Goal: Information Seeking & Learning: Learn about a topic

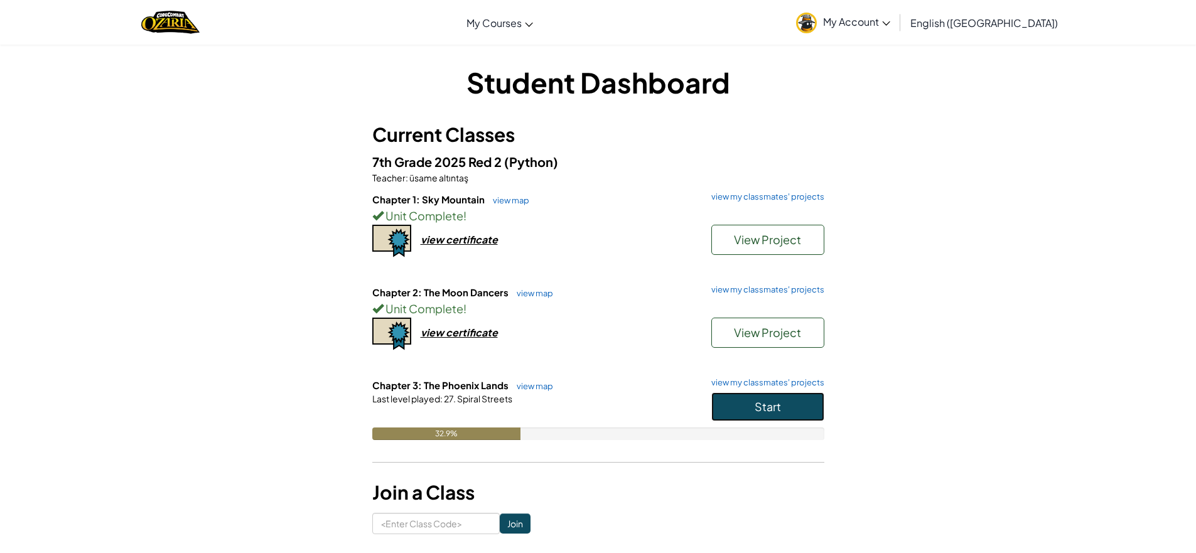
click at [795, 418] on button "Start" at bounding box center [767, 406] width 113 height 29
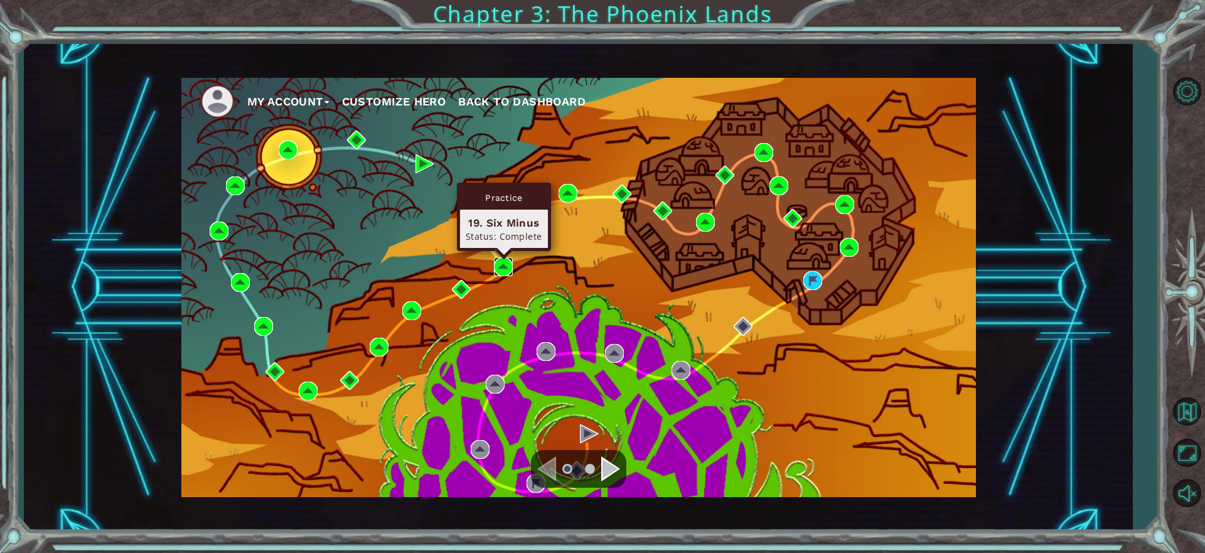
click at [496, 267] on img at bounding box center [503, 266] width 19 height 19
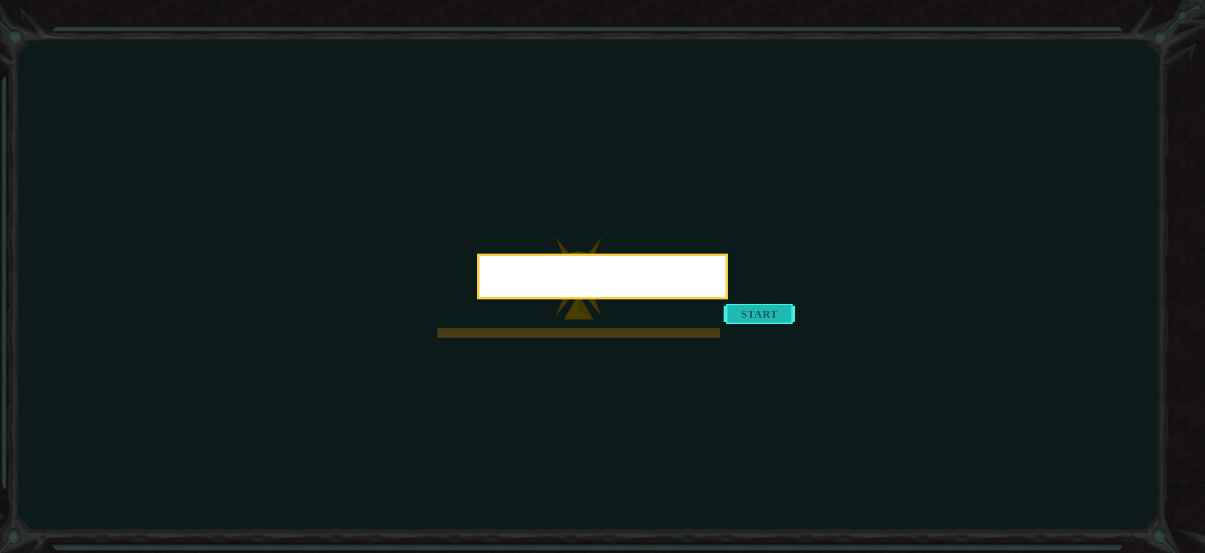
click at [728, 299] on div at bounding box center [602, 277] width 251 height 46
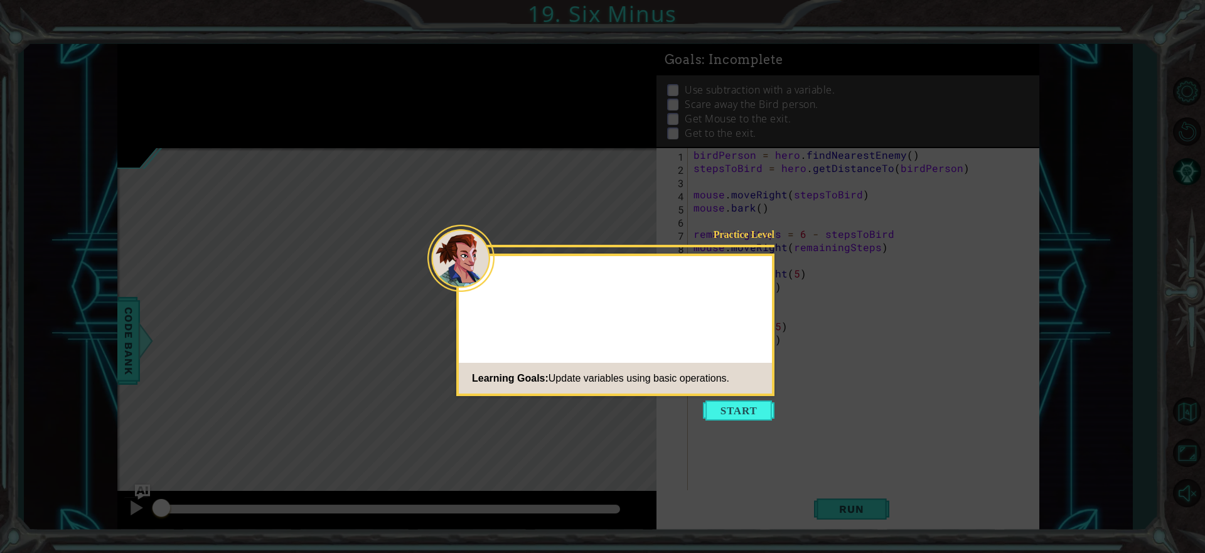
click at [748, 395] on div "Practice Level Learning Goals: Update variables using basic operations." at bounding box center [615, 325] width 318 height 142
click at [748, 412] on button "Start" at bounding box center [739, 410] width 72 height 20
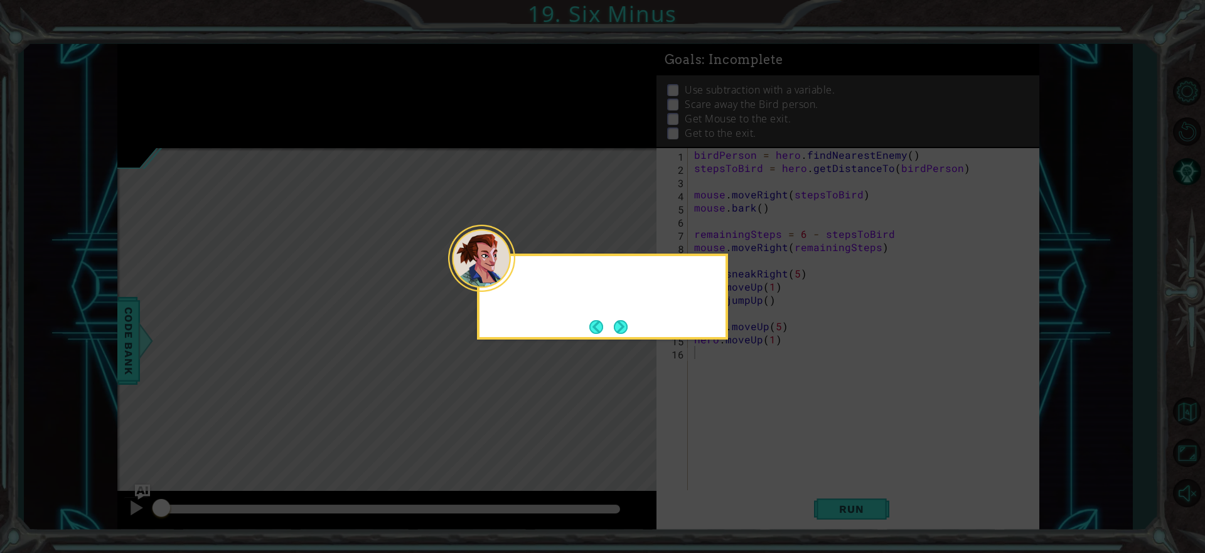
click at [518, 288] on div at bounding box center [603, 279] width 246 height 36
click at [620, 341] on icon at bounding box center [602, 276] width 1205 height 553
click at [617, 331] on button "Next" at bounding box center [620, 327] width 23 height 23
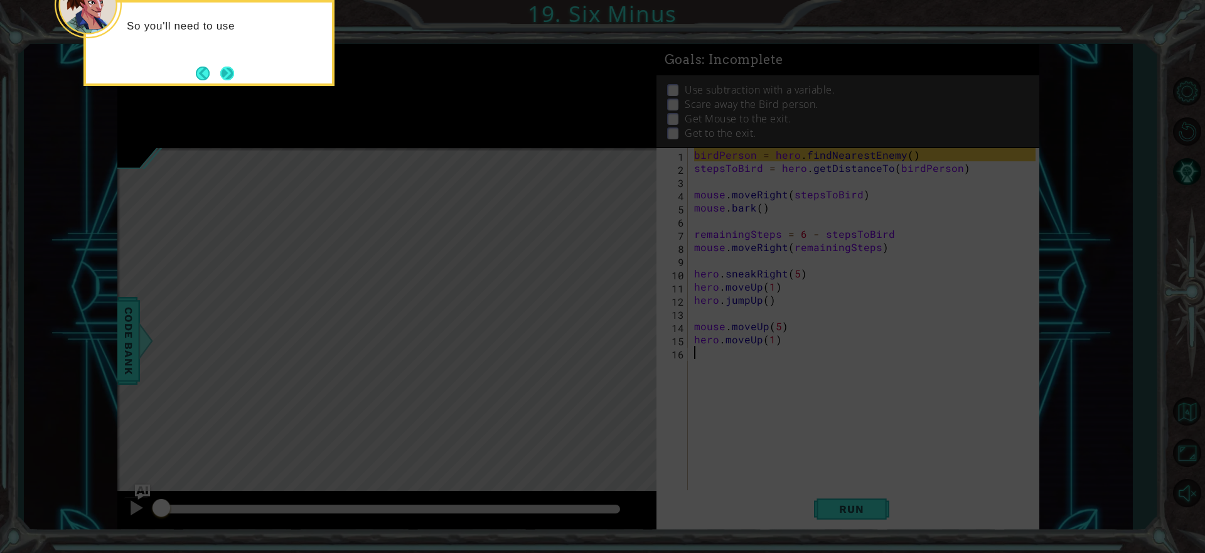
click at [231, 65] on button "Next" at bounding box center [227, 73] width 18 height 18
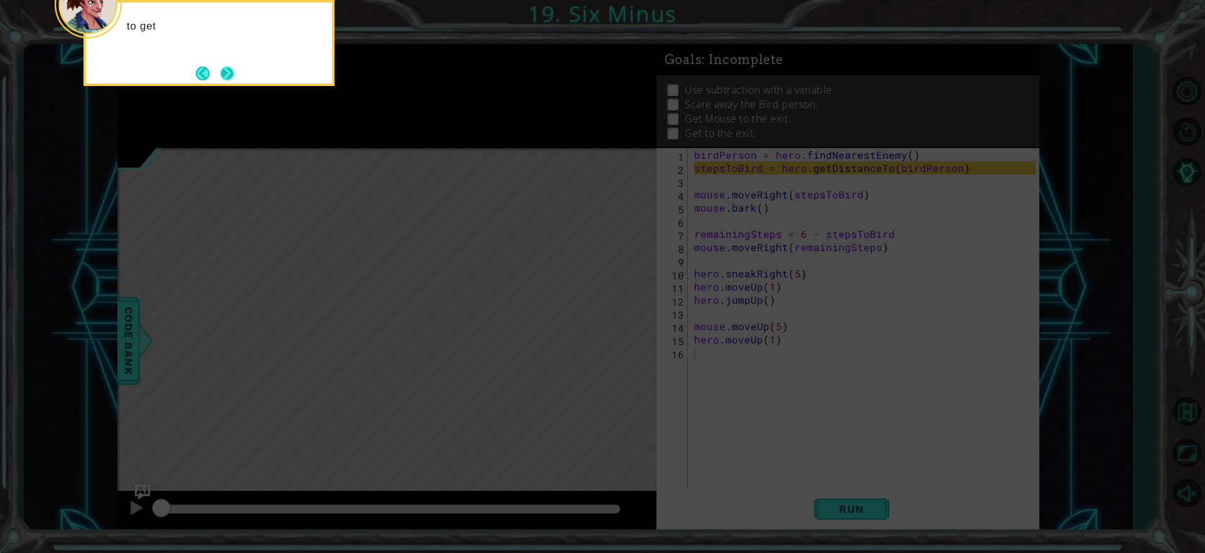
click at [222, 70] on button "Next" at bounding box center [226, 73] width 23 height 23
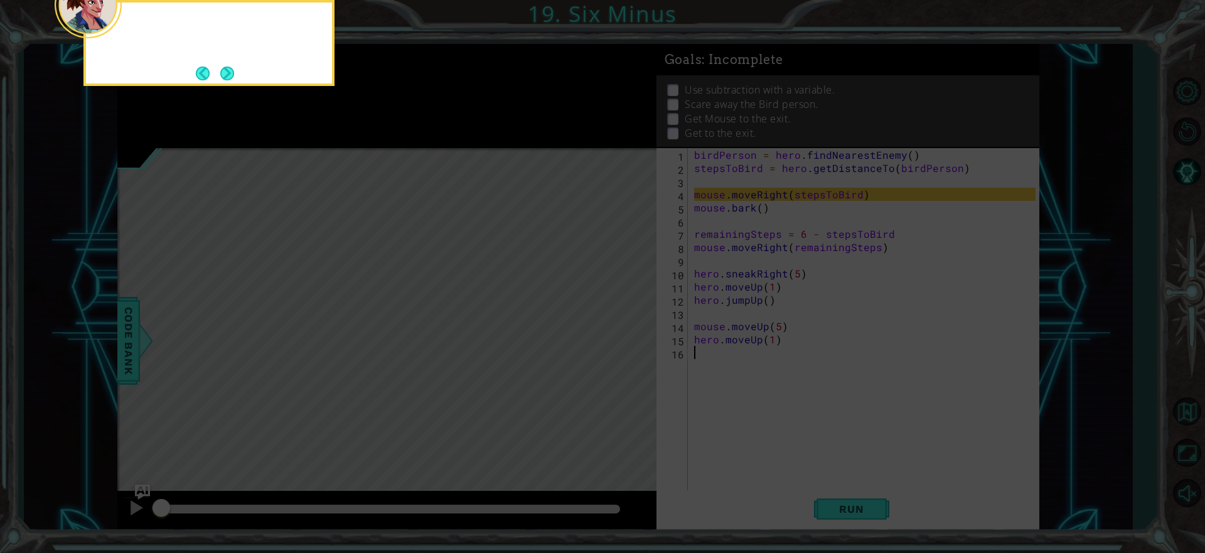
click at [222, 70] on button "Next" at bounding box center [228, 73] width 16 height 16
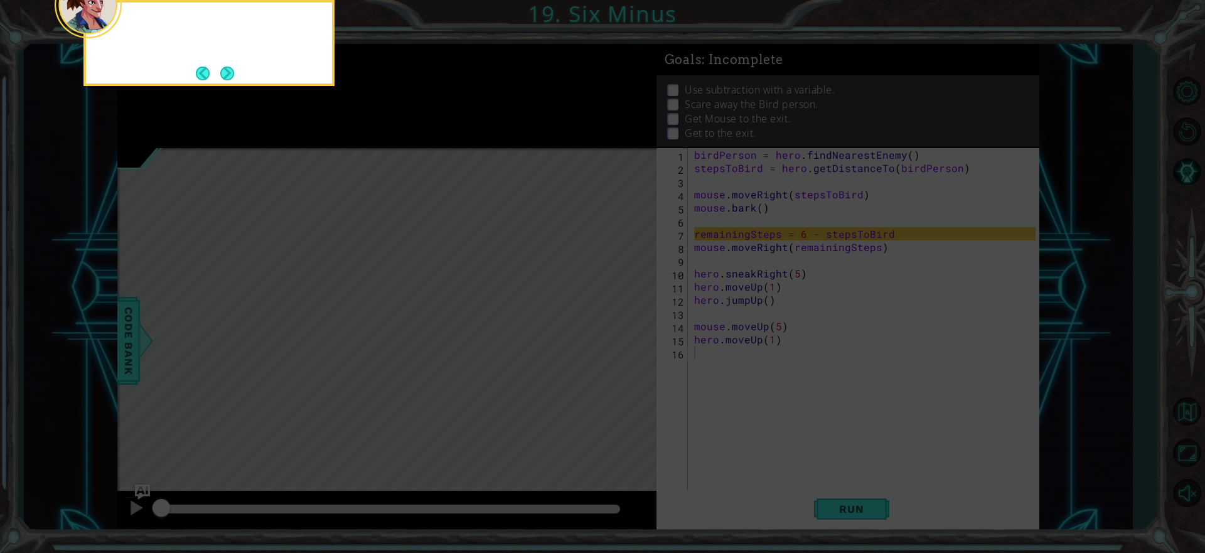
click at [222, 70] on button "Next" at bounding box center [227, 74] width 14 height 14
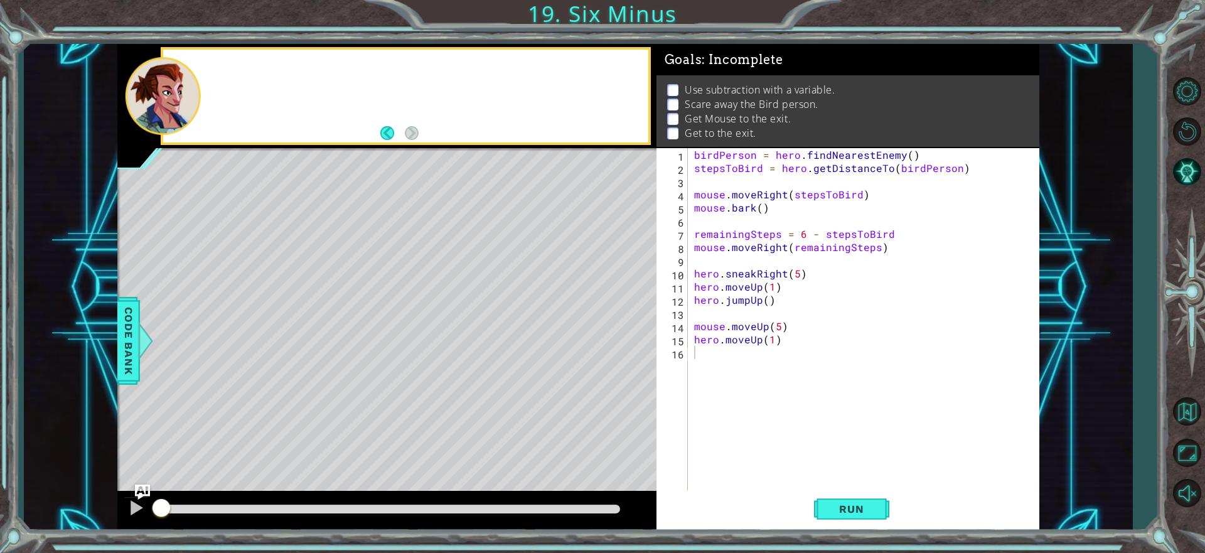
click at [222, 70] on div at bounding box center [406, 96] width 486 height 92
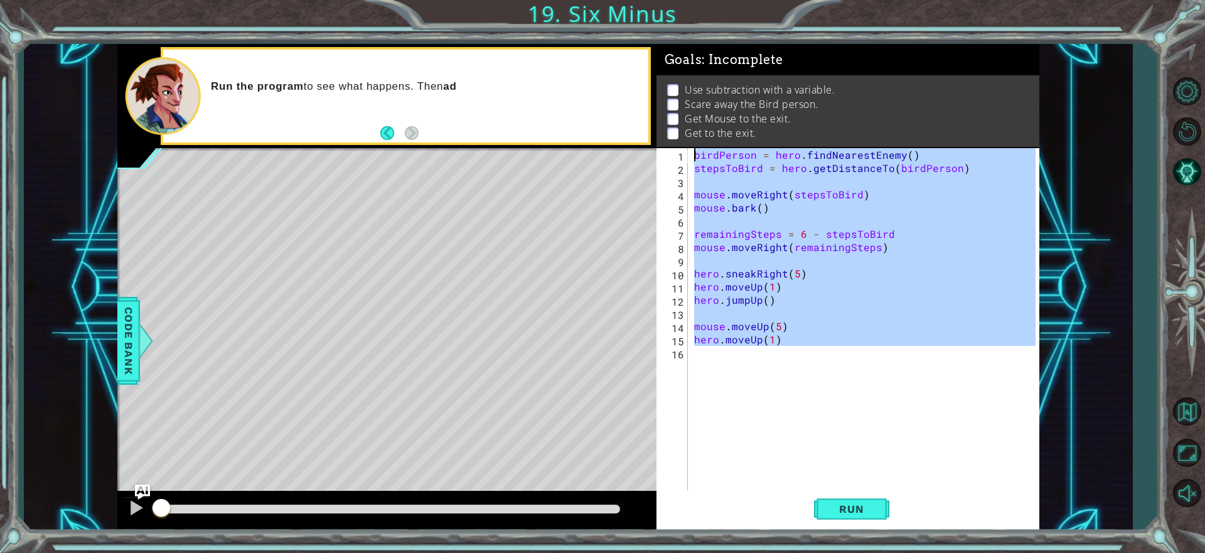
drag, startPoint x: 762, startPoint y: 367, endPoint x: 675, endPoint y: 142, distance: 240.8
click at [673, 139] on div "Goals : Incomplete Use subtraction with a variable. Scare away the Bird person.…" at bounding box center [848, 287] width 383 height 486
type textarea "birdPerson = hero.findNearestEnemy() stepsToBird = hero.getDistanceTo(birdPerso…"
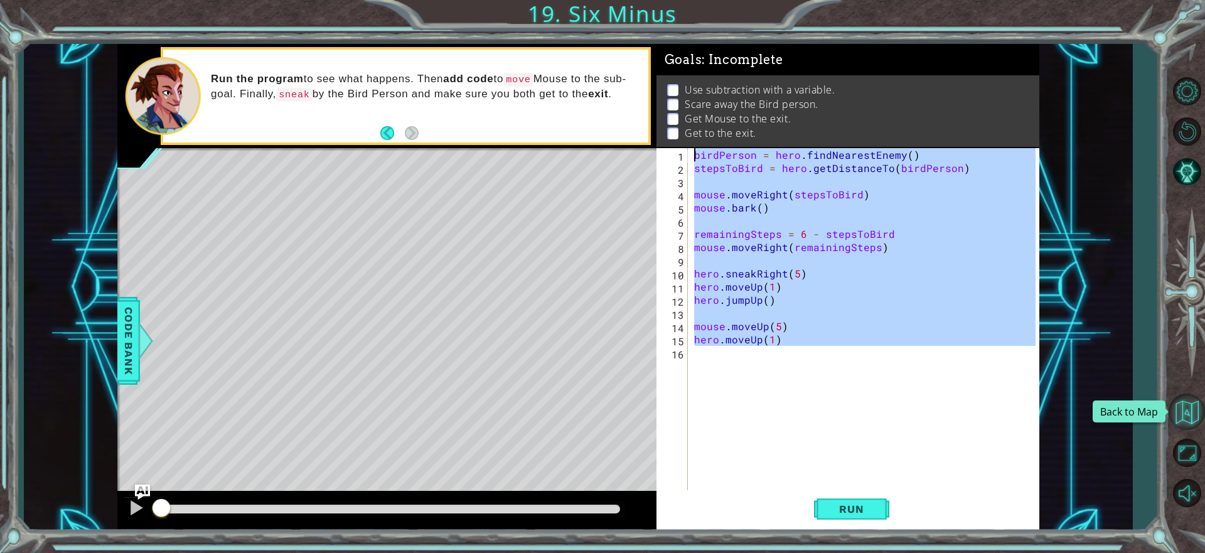
click at [1187, 405] on button "Back to Map" at bounding box center [1187, 412] width 36 height 36
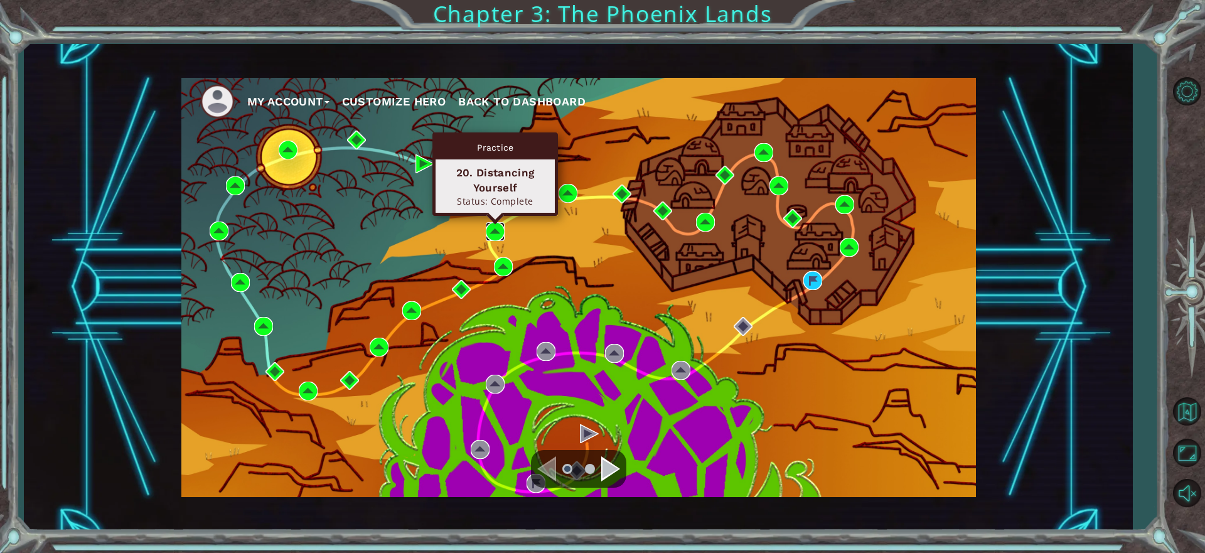
click at [490, 228] on img at bounding box center [495, 231] width 19 height 19
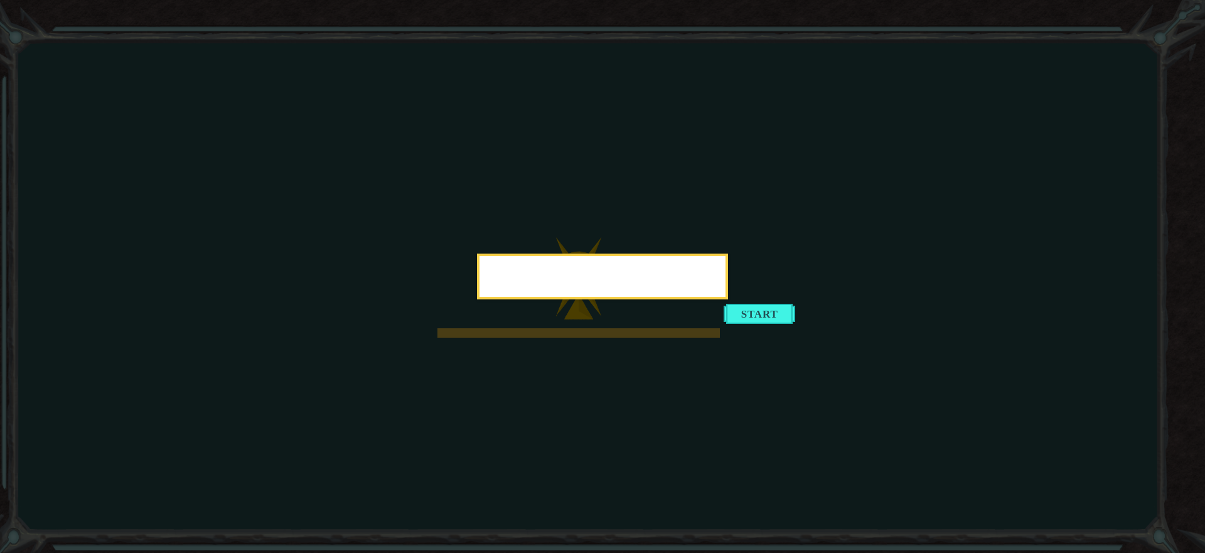
click at [726, 294] on div at bounding box center [603, 279] width 246 height 36
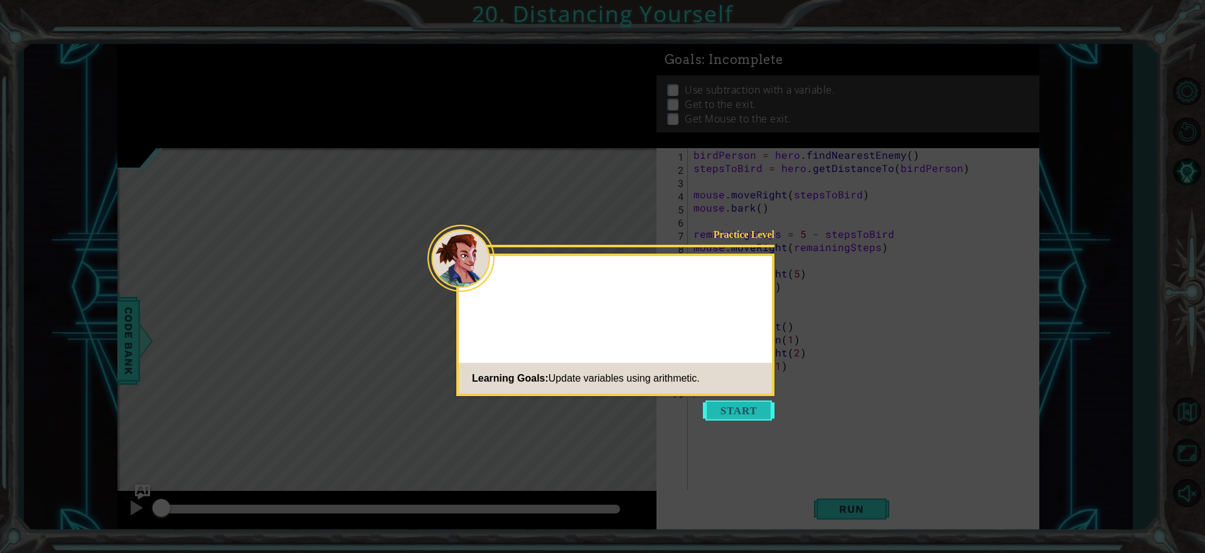
drag, startPoint x: 751, startPoint y: 294, endPoint x: 747, endPoint y: 417, distance: 123.7
click at [754, 305] on div "Practice Level Learning Goals: Update variables using arithmetic." at bounding box center [615, 325] width 318 height 142
click at [756, 316] on div "Practice Level Learning Goals: Update variables using arithmetic." at bounding box center [615, 325] width 318 height 142
click at [746, 419] on button "Start" at bounding box center [739, 410] width 72 height 20
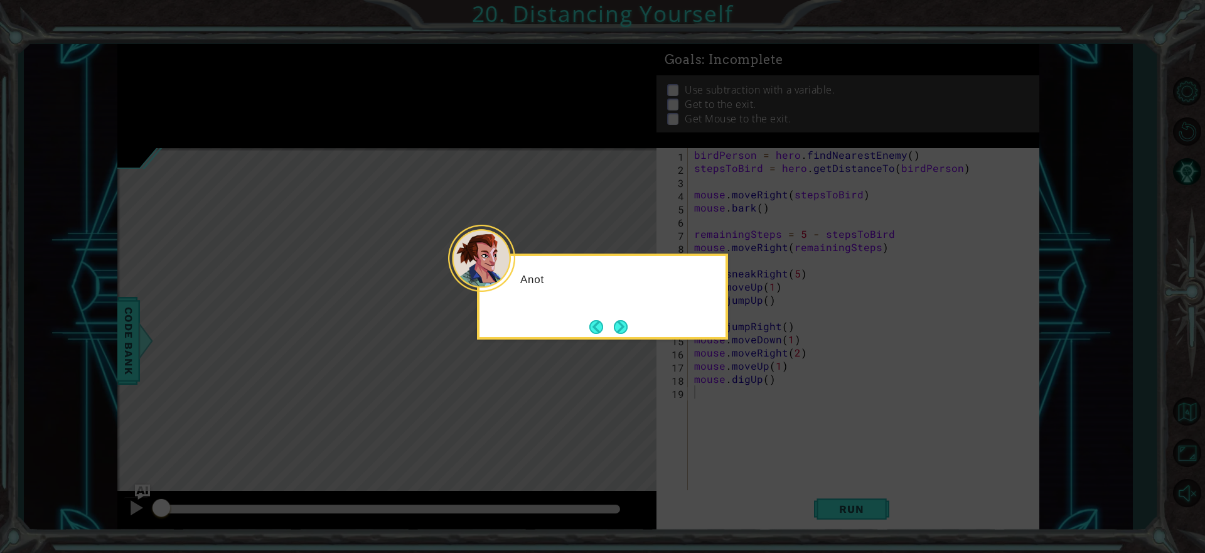
click at [623, 334] on button "Next" at bounding box center [620, 327] width 23 height 23
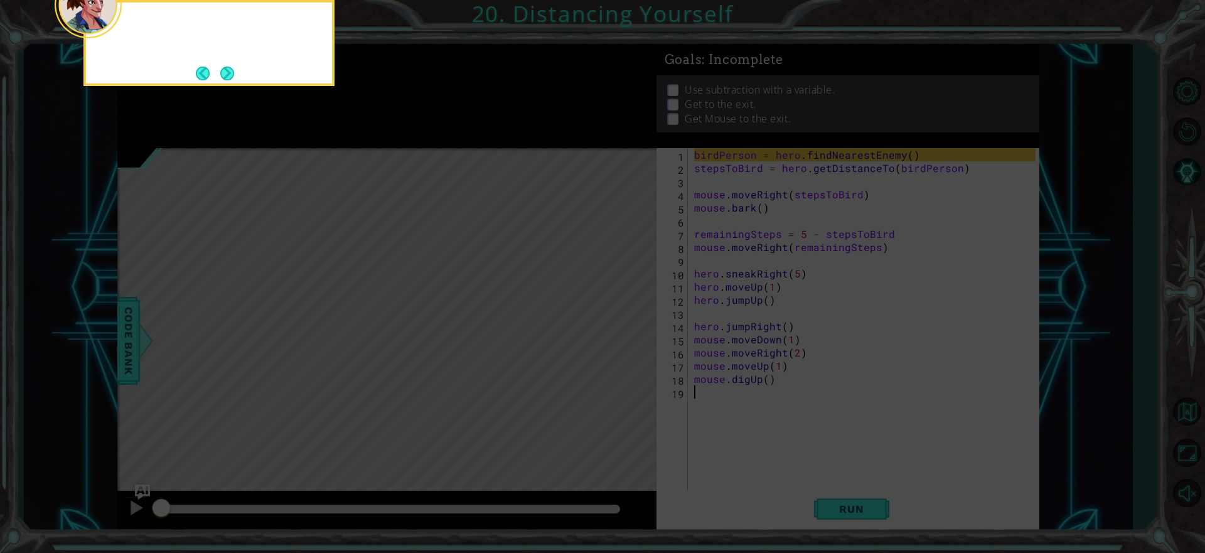
click at [622, 333] on icon at bounding box center [602, 83] width 1205 height 940
drag, startPoint x: 622, startPoint y: 333, endPoint x: 581, endPoint y: 331, distance: 40.8
click at [620, 331] on icon at bounding box center [602, 83] width 1205 height 940
drag, startPoint x: 835, startPoint y: 398, endPoint x: 324, endPoint y: 68, distance: 608.8
click at [325, 68] on body "1 ההההההההההההההההההההההההההההההההההההההההההההההההההההההההההההההההההההההההההההה…" at bounding box center [602, 276] width 1205 height 553
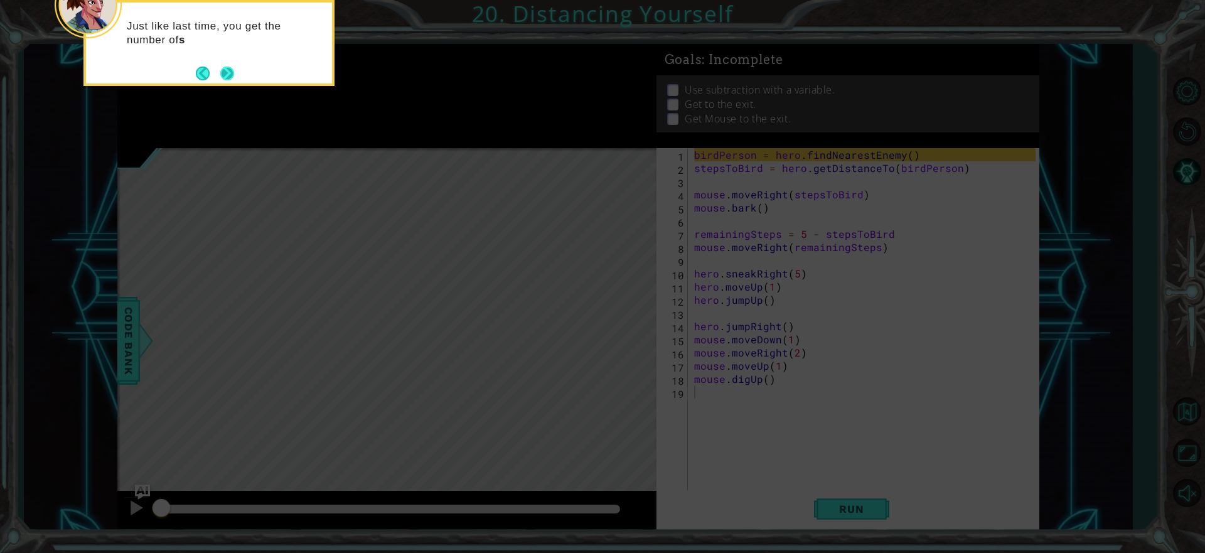
click at [234, 73] on div "Just like last time, you get the number of s" at bounding box center [208, 43] width 251 height 86
click at [228, 73] on button "Next" at bounding box center [227, 73] width 22 height 22
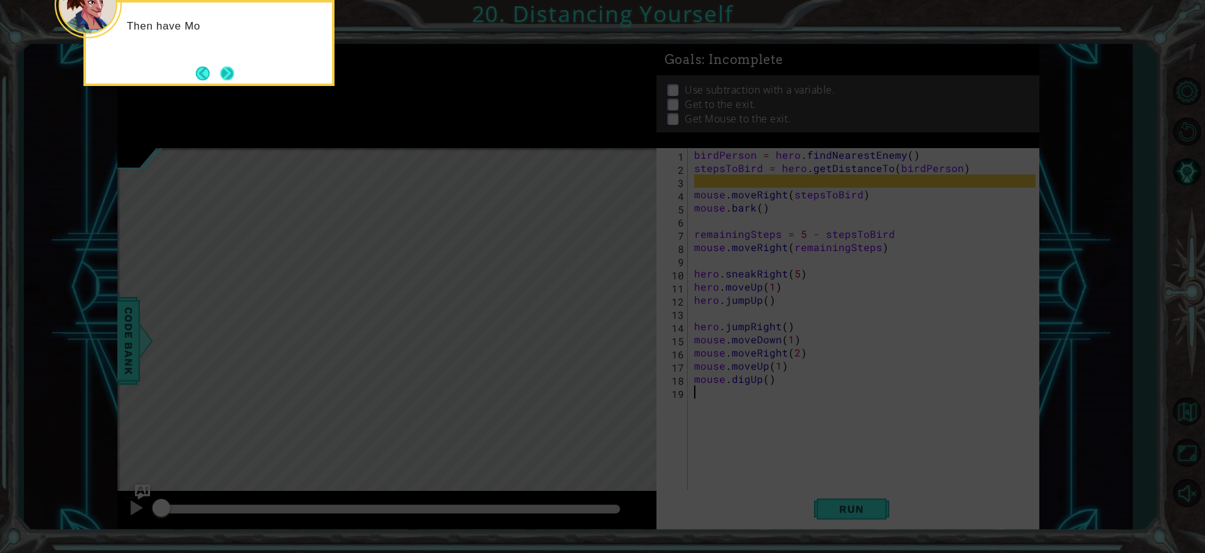
click at [220, 70] on button "Next" at bounding box center [227, 73] width 23 height 23
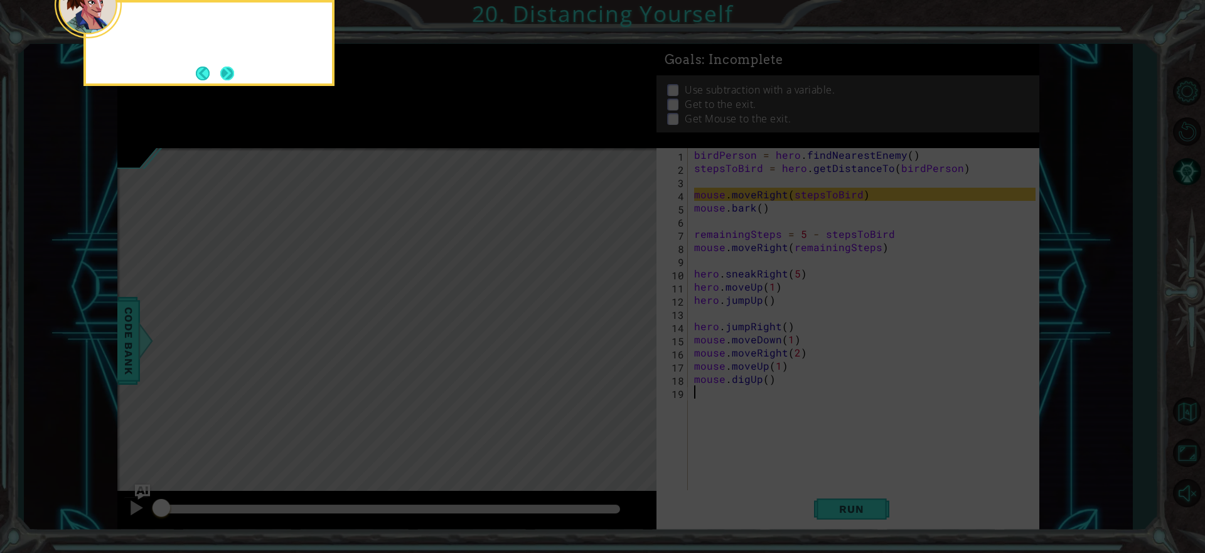
click at [219, 70] on button "Next" at bounding box center [227, 73] width 21 height 21
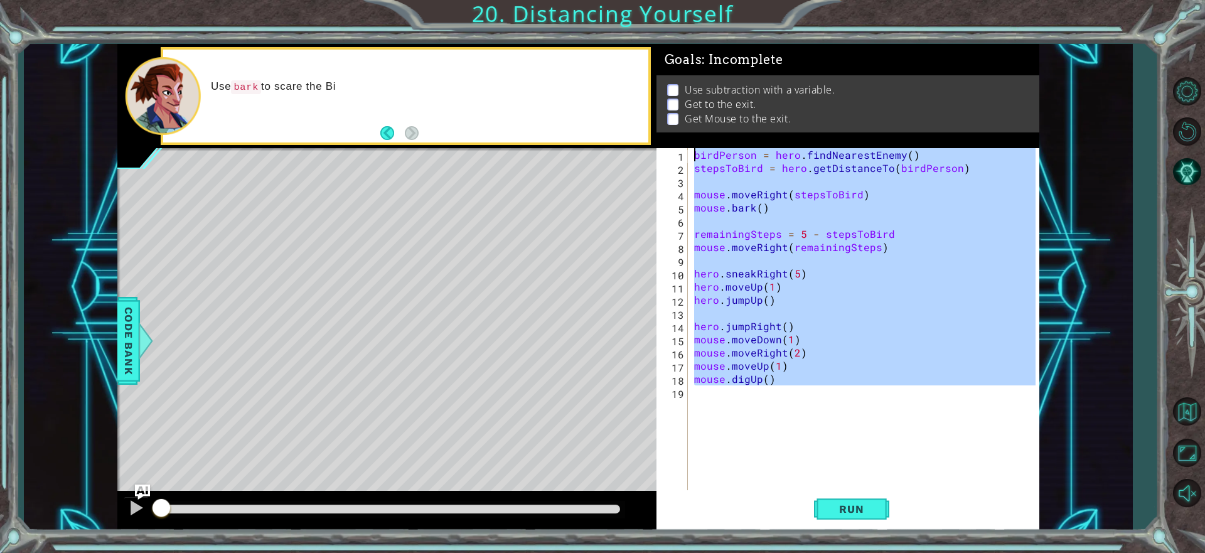
drag, startPoint x: 888, startPoint y: 398, endPoint x: 592, endPoint y: 88, distance: 428.8
click at [587, 79] on div "1 ההההההההההההההההההההההההההההההההההההההההההההההההההההההההההההההההההההההההההההה…" at bounding box center [578, 287] width 922 height 486
type textarea "birdPerson = hero.findNearestEnemy() stepsToBird = hero.getDistanceTo(birdPerso…"
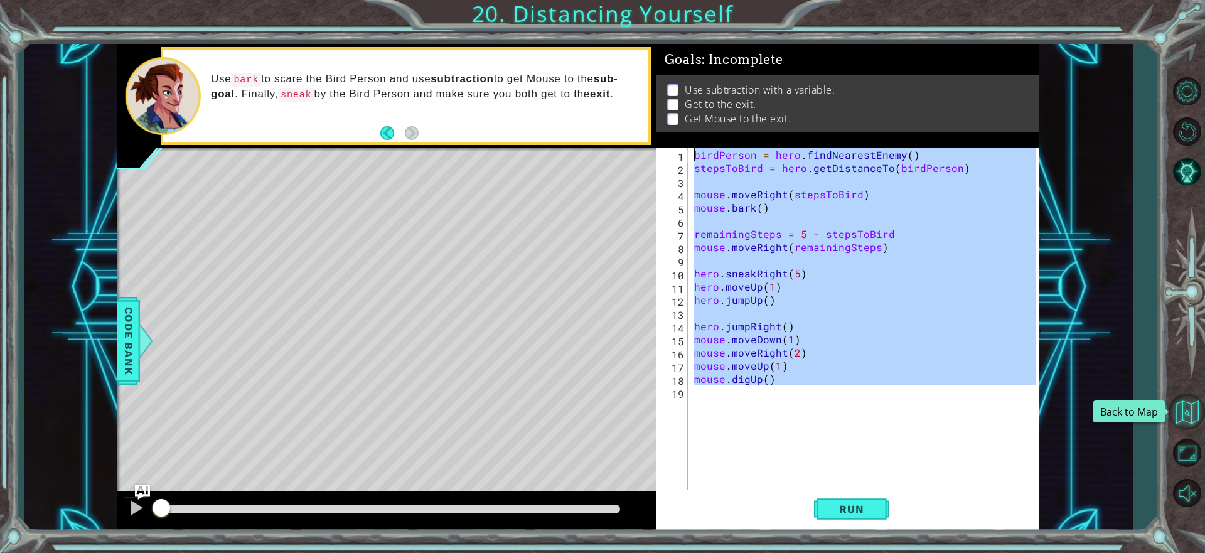
click at [1184, 416] on button "Back to Map" at bounding box center [1187, 412] width 36 height 36
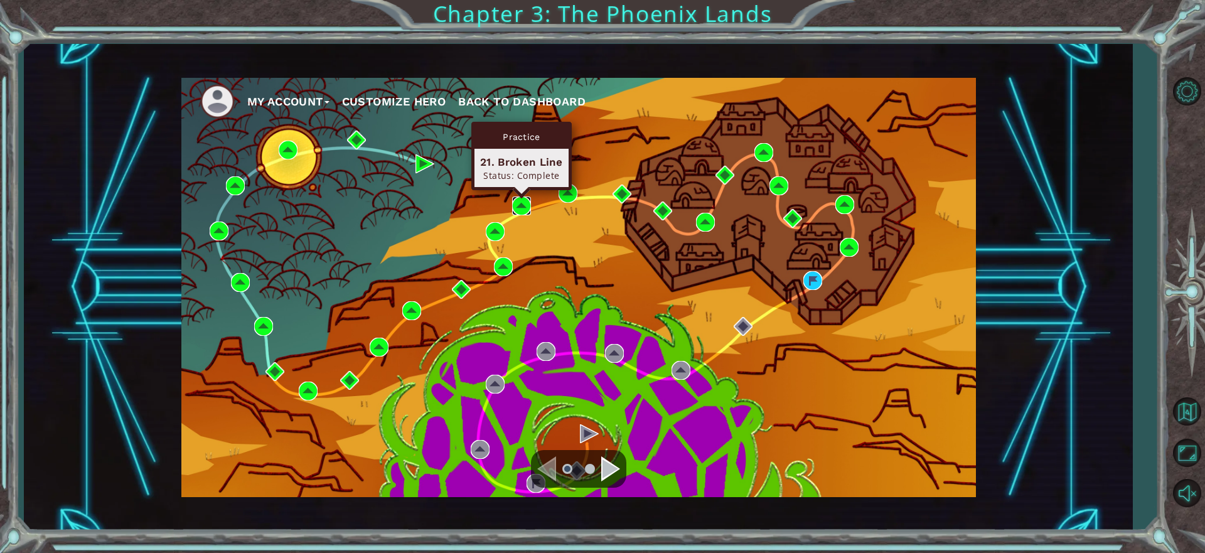
click at [522, 202] on img at bounding box center [521, 205] width 19 height 19
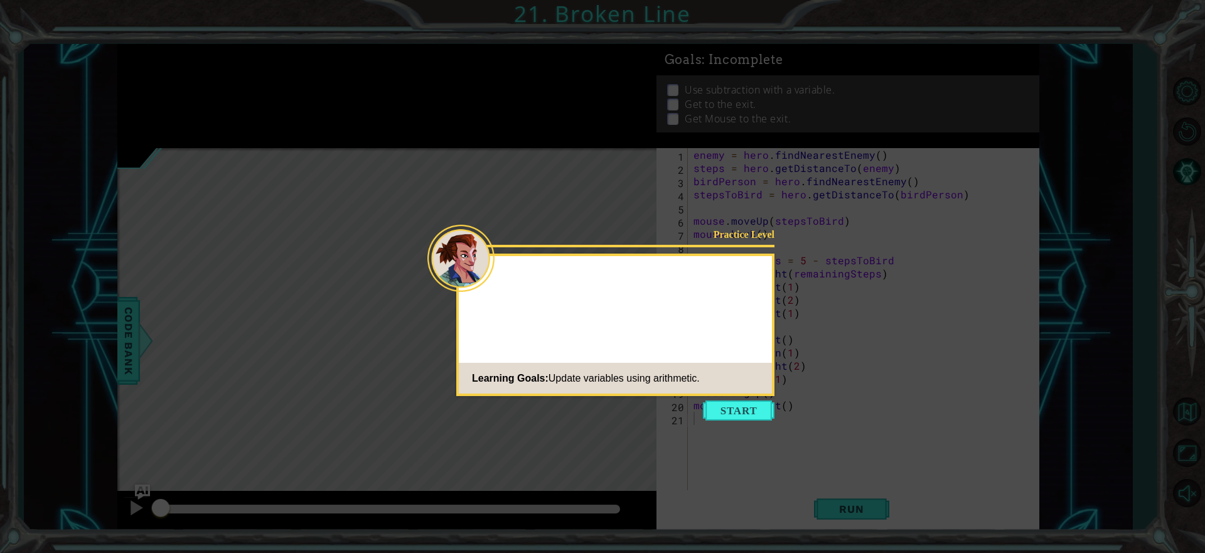
click at [774, 314] on div "Practice Level Learning Goals: Update variables using arithmetic." at bounding box center [615, 325] width 318 height 142
click at [735, 416] on button "Start" at bounding box center [739, 410] width 72 height 20
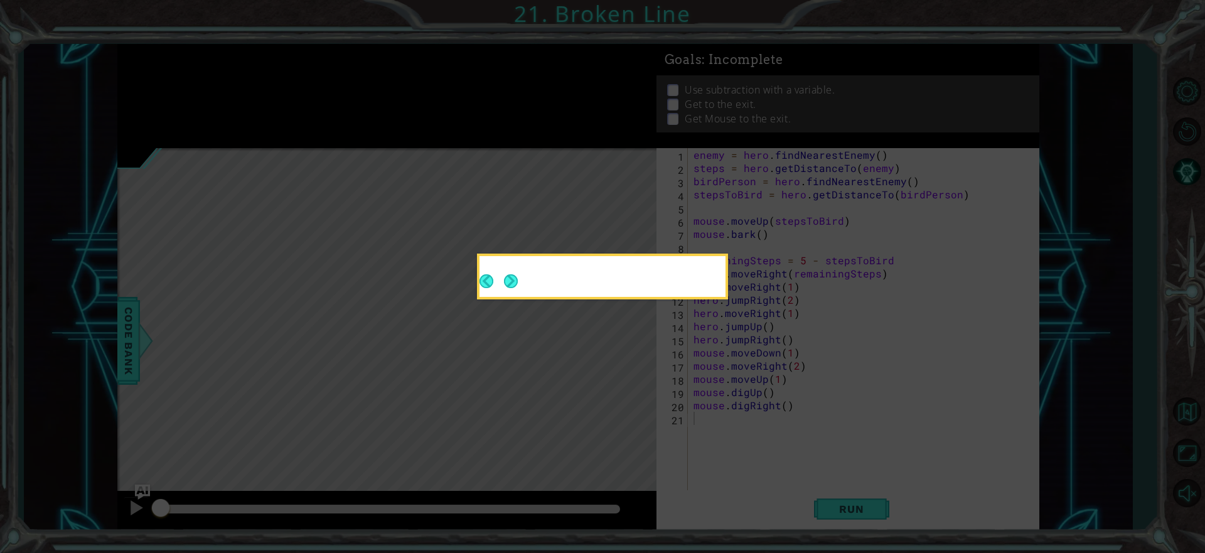
click at [518, 282] on button "Next" at bounding box center [510, 281] width 21 height 21
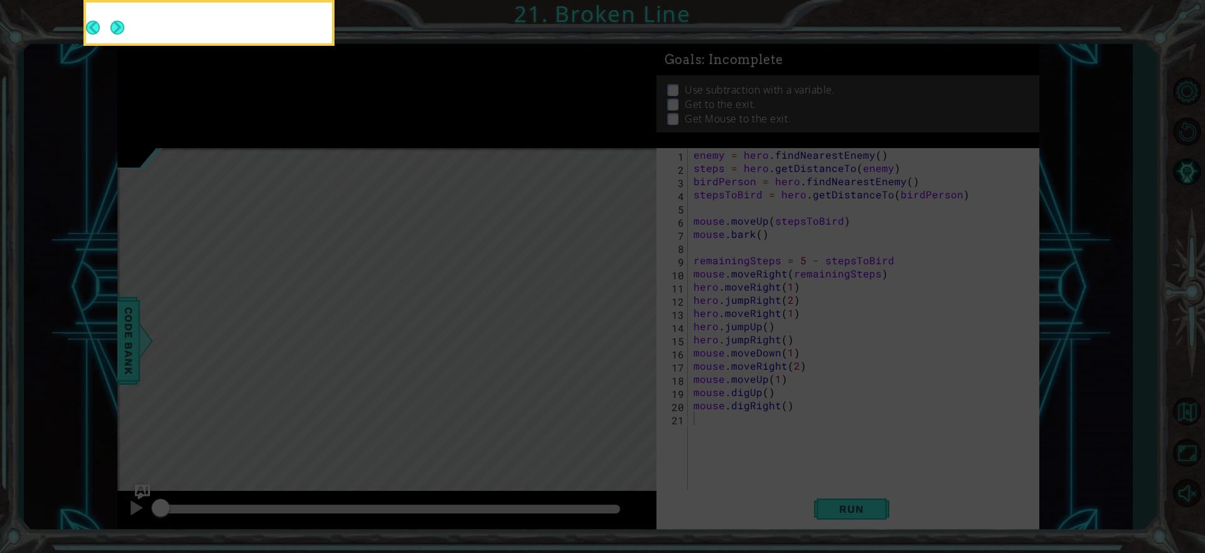
click at [512, 282] on icon at bounding box center [602, 83] width 1205 height 940
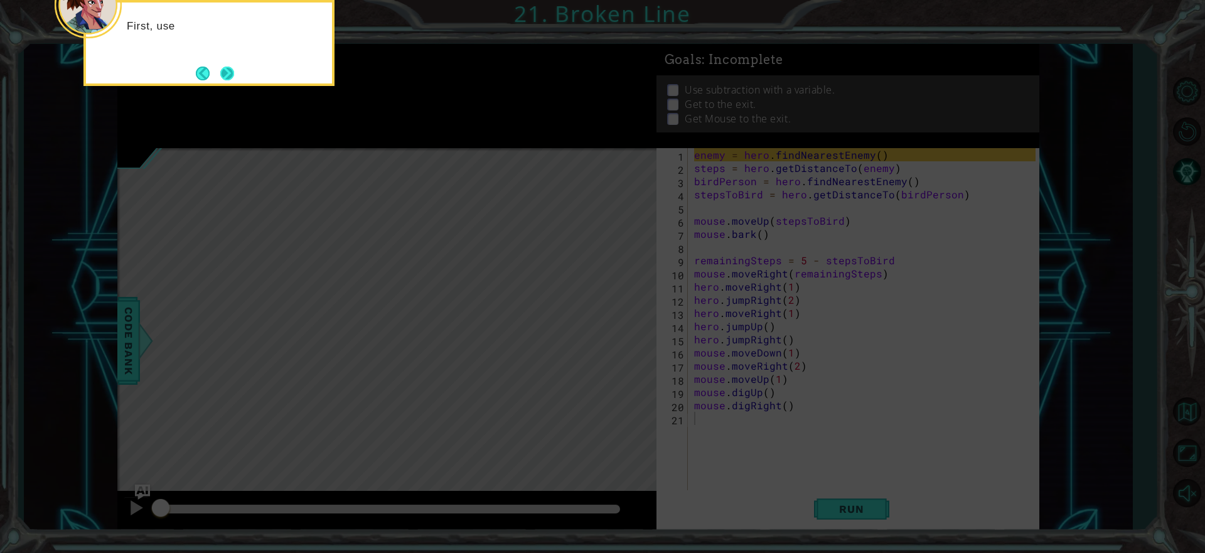
click at [225, 70] on button "Next" at bounding box center [226, 72] width 19 height 19
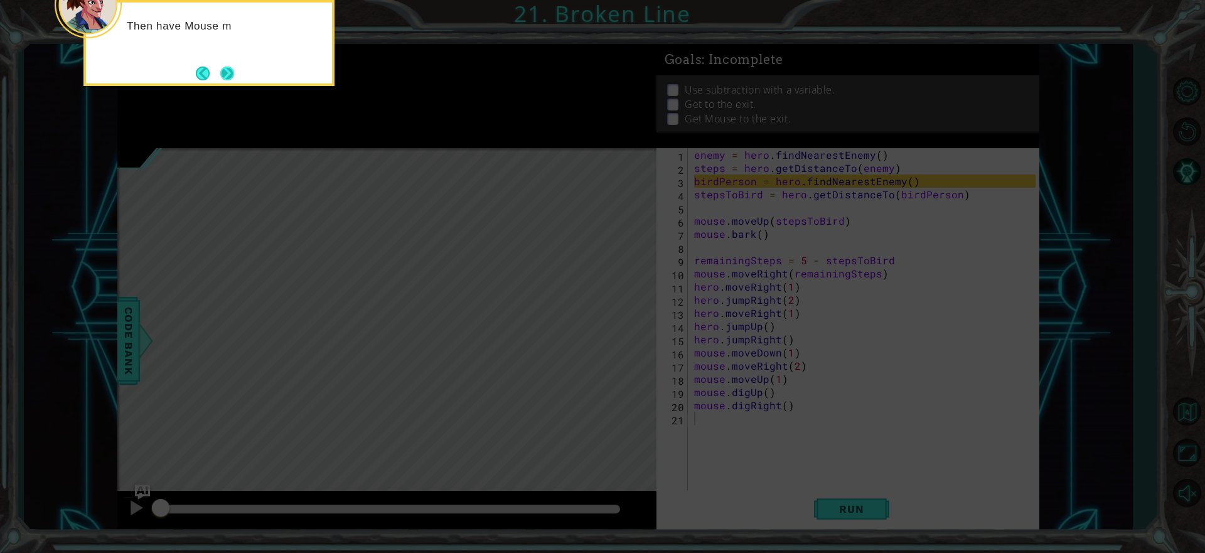
click at [230, 78] on button "Next" at bounding box center [227, 73] width 19 height 19
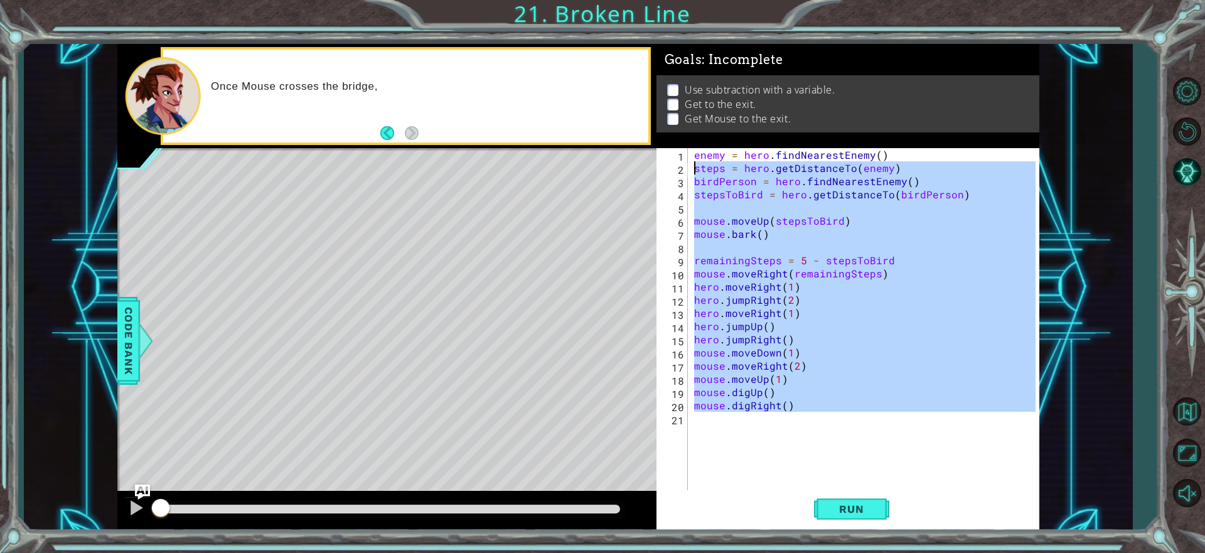
drag, startPoint x: 750, startPoint y: 415, endPoint x: 647, endPoint y: 132, distance: 300.6
click at [647, 132] on div "1 ההההההההההההההההההההההההההההההההההההההההההההההההההההההההההההההההההההההההההההה…" at bounding box center [578, 287] width 922 height 486
type textarea "enemy = hero.findNearestEnemy() steps = hero.getDistanceTo(enemy)"
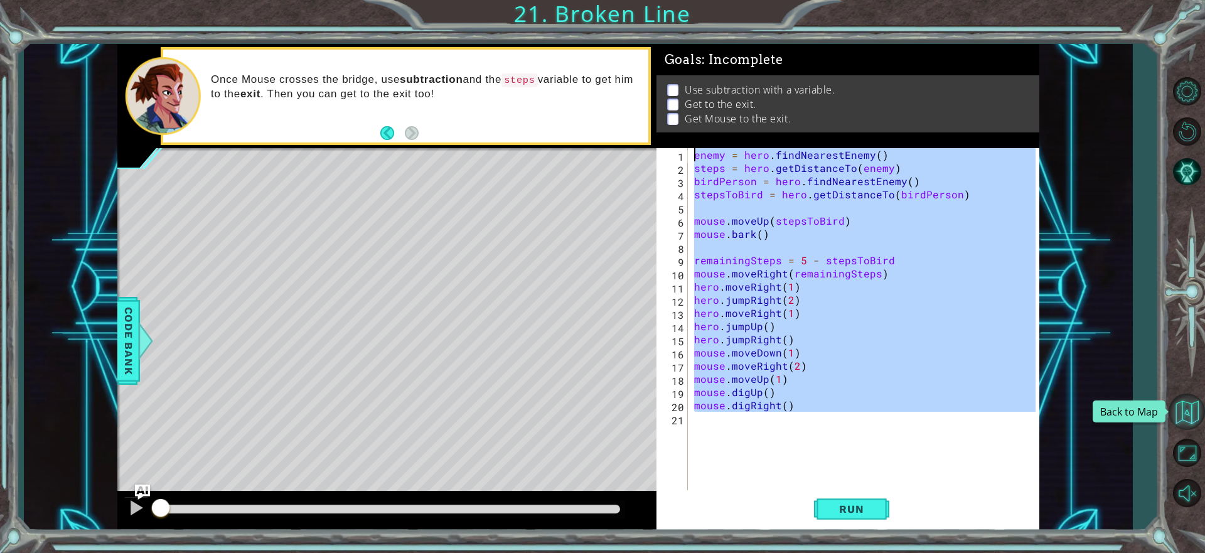
click at [1194, 411] on button "Back to Map" at bounding box center [1187, 412] width 36 height 36
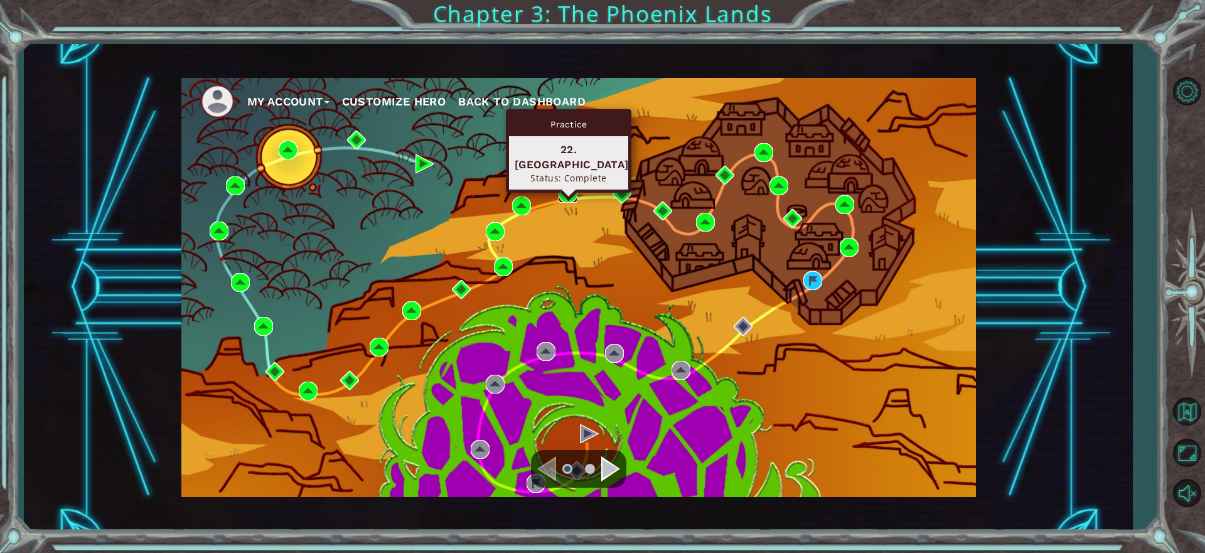
click at [564, 191] on img at bounding box center [568, 193] width 19 height 19
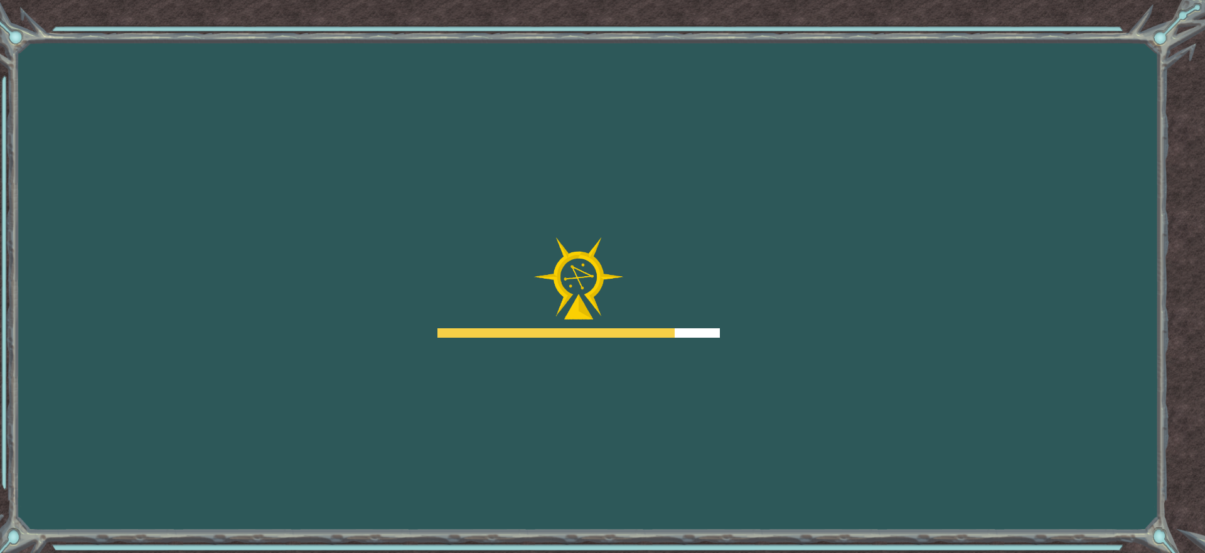
click at [807, 454] on div "Goals Error loading from server. Try refreshing the page. You'll need to join a…" at bounding box center [602, 276] width 1205 height 553
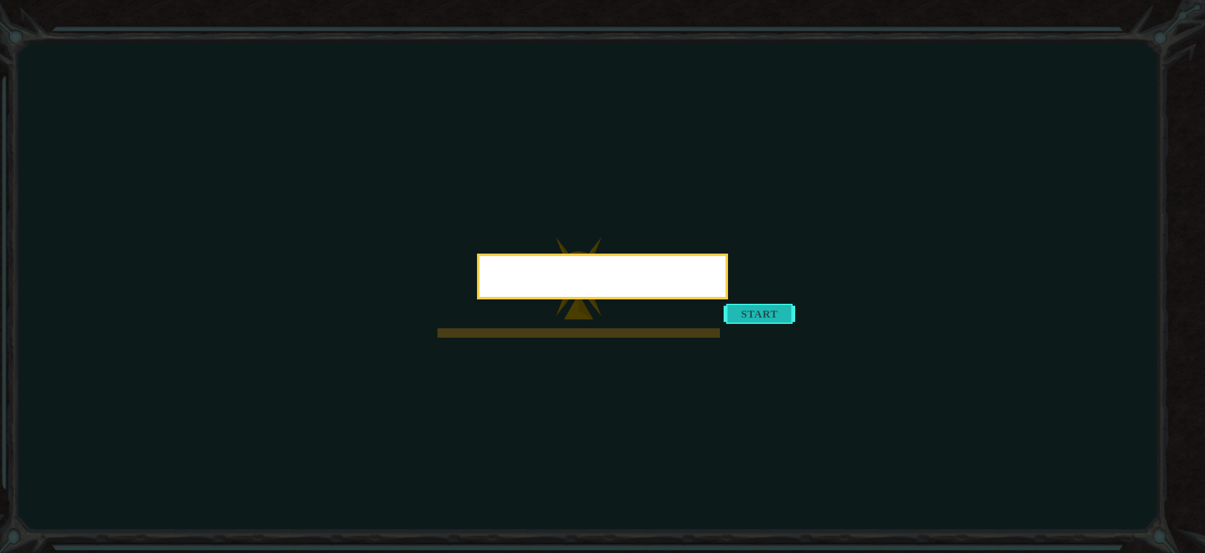
click at [779, 312] on body "Goals Error loading from server. Try refreshing the page. You'll need to join a…" at bounding box center [602, 276] width 1205 height 553
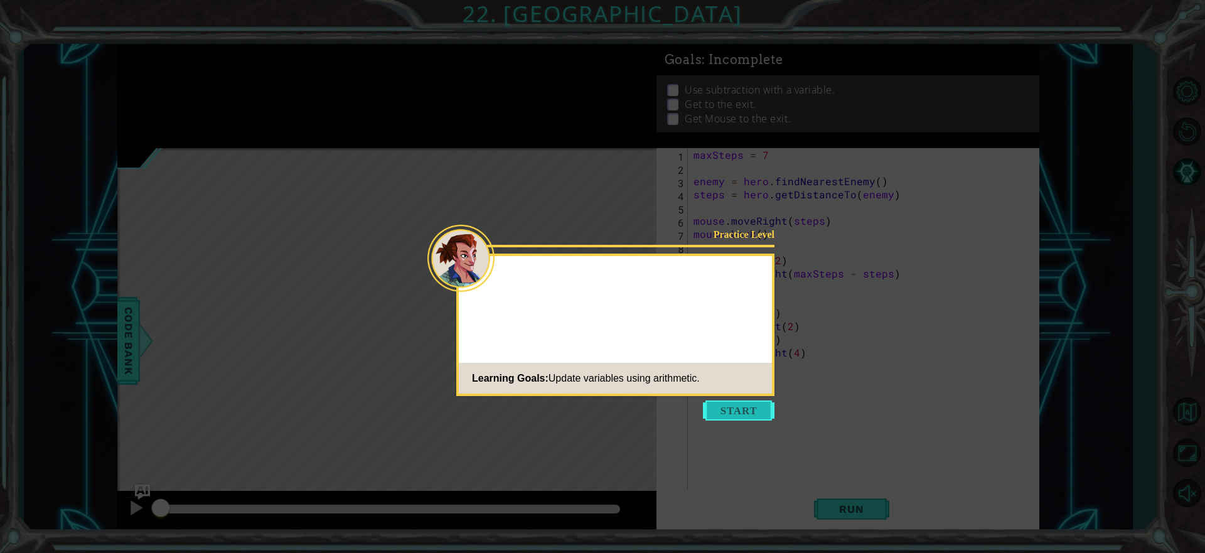
click at [756, 411] on button "Start" at bounding box center [739, 410] width 72 height 20
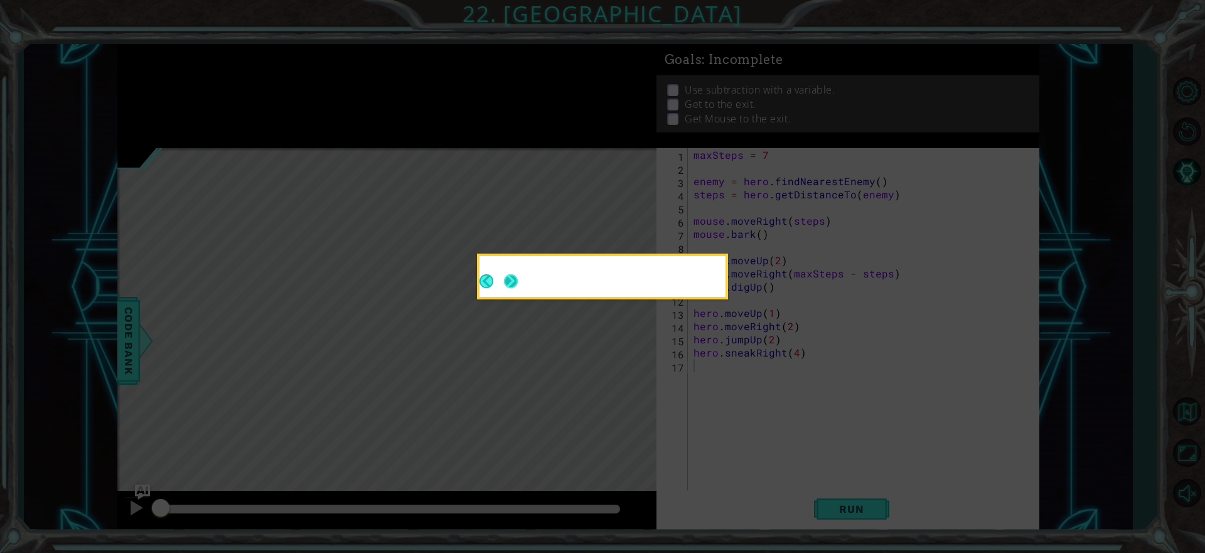
click at [510, 283] on button "Next" at bounding box center [510, 280] width 17 height 17
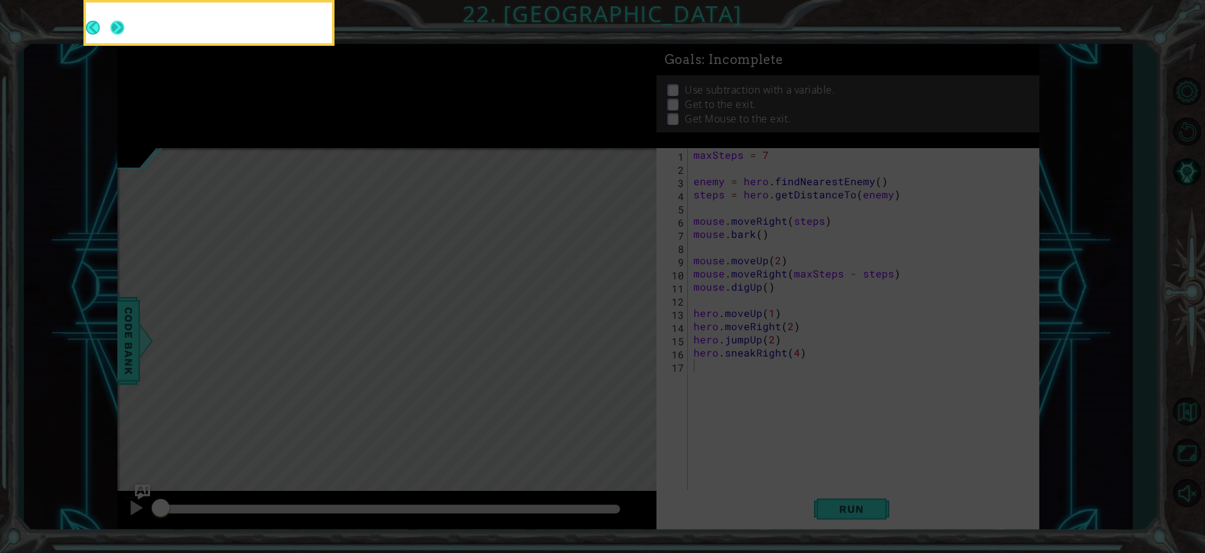
click at [109, 23] on button "Next" at bounding box center [116, 27] width 23 height 23
click at [112, 26] on div at bounding box center [209, 23] width 246 height 41
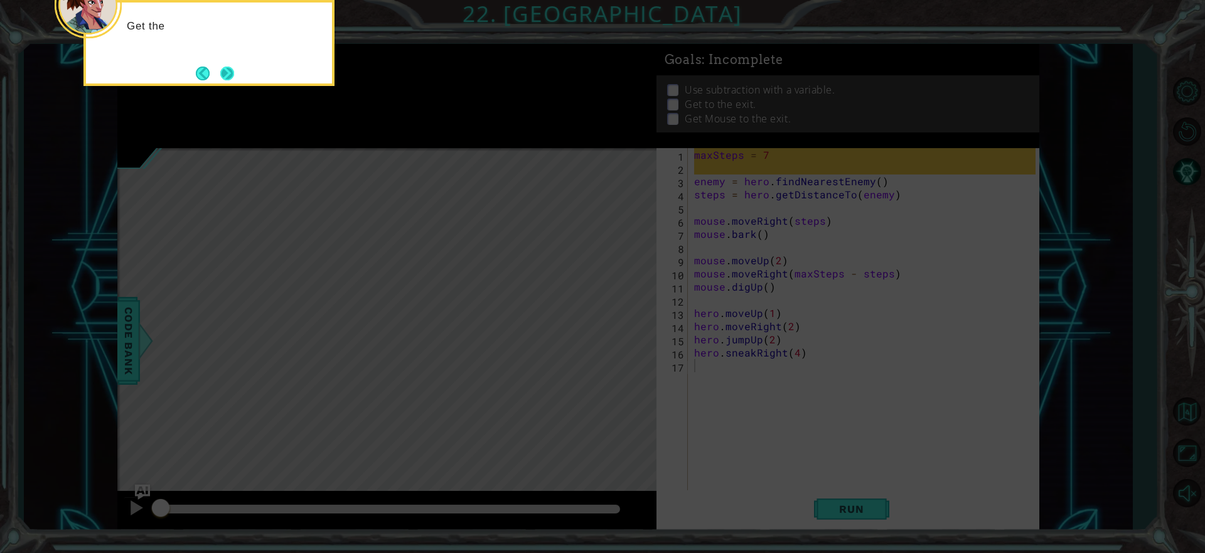
click at [223, 66] on button "Next" at bounding box center [227, 73] width 23 height 23
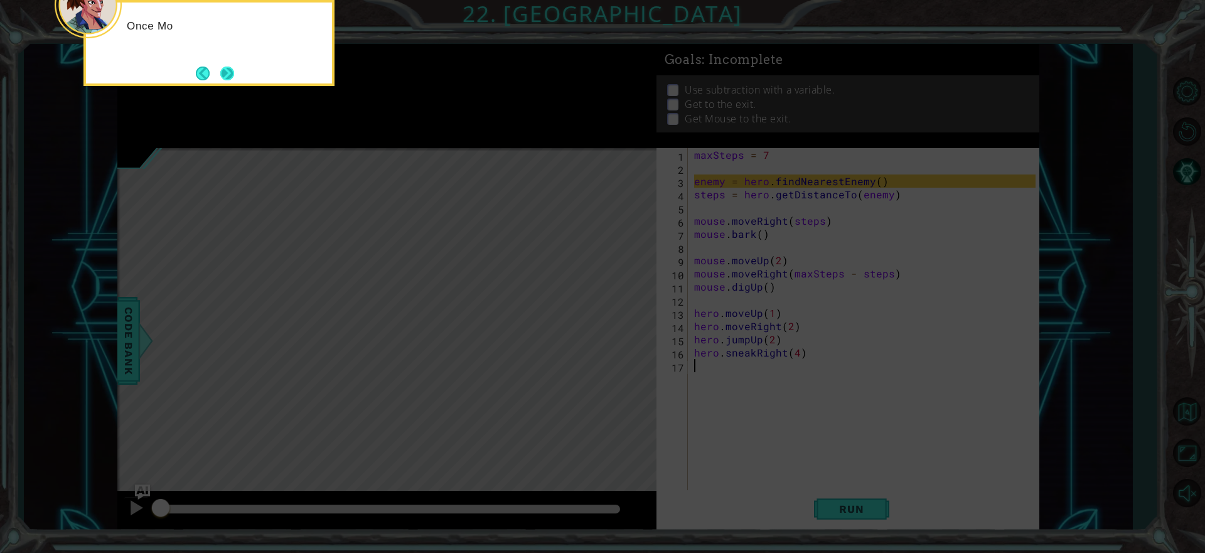
click at [218, 77] on button "Next" at bounding box center [227, 73] width 20 height 20
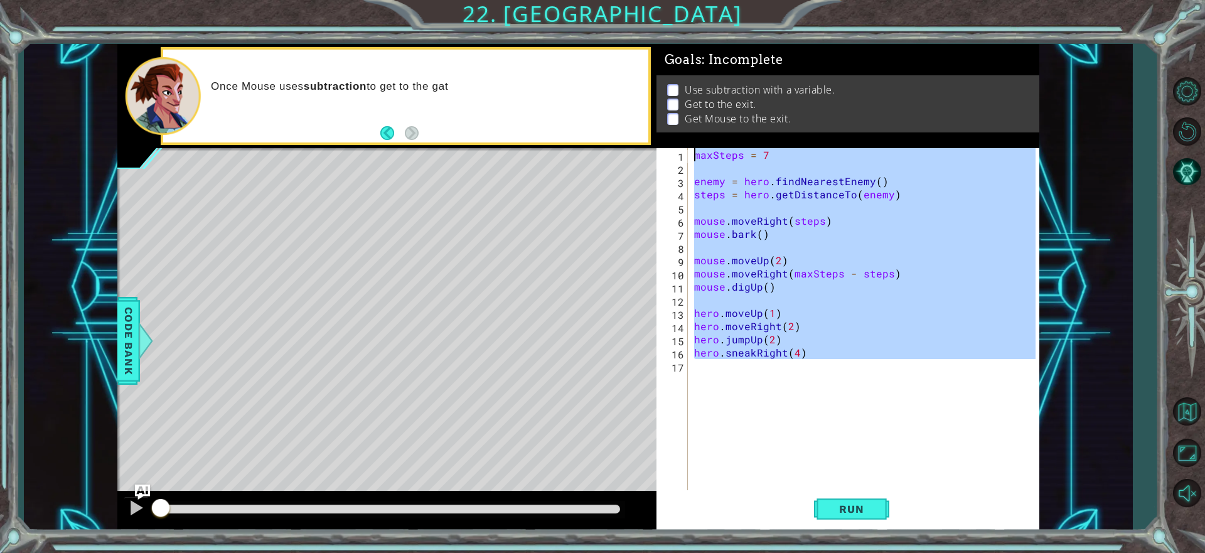
drag, startPoint x: 710, startPoint y: 433, endPoint x: 663, endPoint y: 139, distance: 297.5
click at [663, 139] on div "Goals : Incomplete Use subtraction with a variable. Get to the exit. Get Mouse …" at bounding box center [848, 287] width 383 height 486
type textarea "maxSteps = 7"
